Goal: Transaction & Acquisition: Purchase product/service

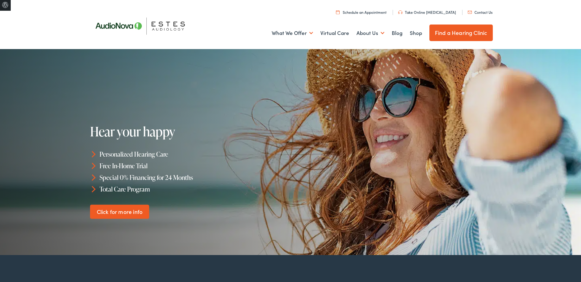
click at [412, 34] on link "Shop" at bounding box center [416, 33] width 12 height 23
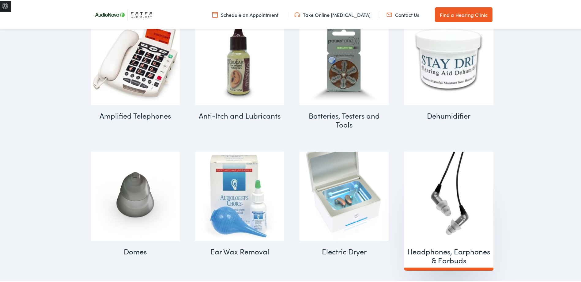
scroll to position [245, 0]
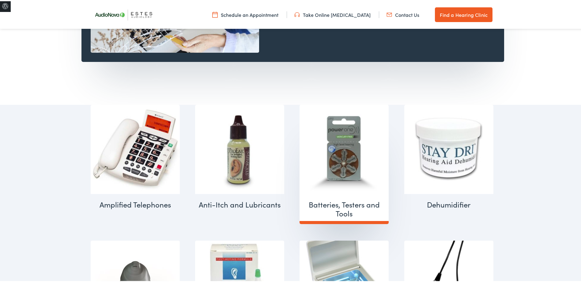
click at [320, 169] on img "Visit product category Batteries, Testers and Tools" at bounding box center [343, 147] width 89 height 89
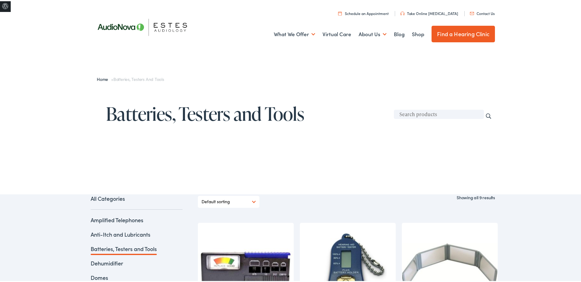
click at [417, 118] on form "Search" at bounding box center [444, 115] width 101 height 15
click at [416, 117] on input "text" at bounding box center [439, 112] width 90 height 9
type input "rayovac"
click at [485, 111] on input "Search" at bounding box center [488, 114] width 7 height 7
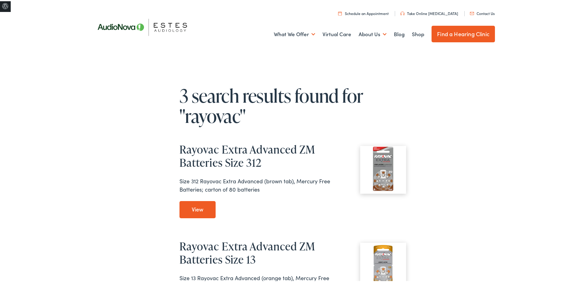
click at [202, 201] on link "View Rayovac Extra Advanced ZM Batteries Size 312" at bounding box center [197, 208] width 36 height 17
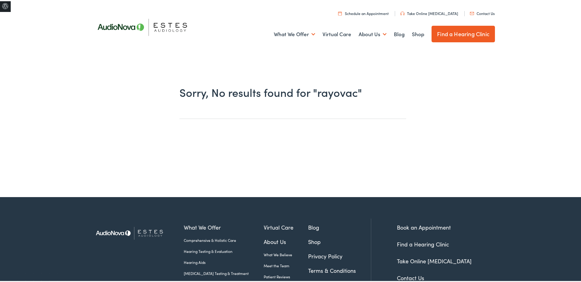
click at [48, 139] on div "Sorry, No results found for "rayovac"" at bounding box center [292, 125] width 585 height 142
